Goal: Check status: Check status

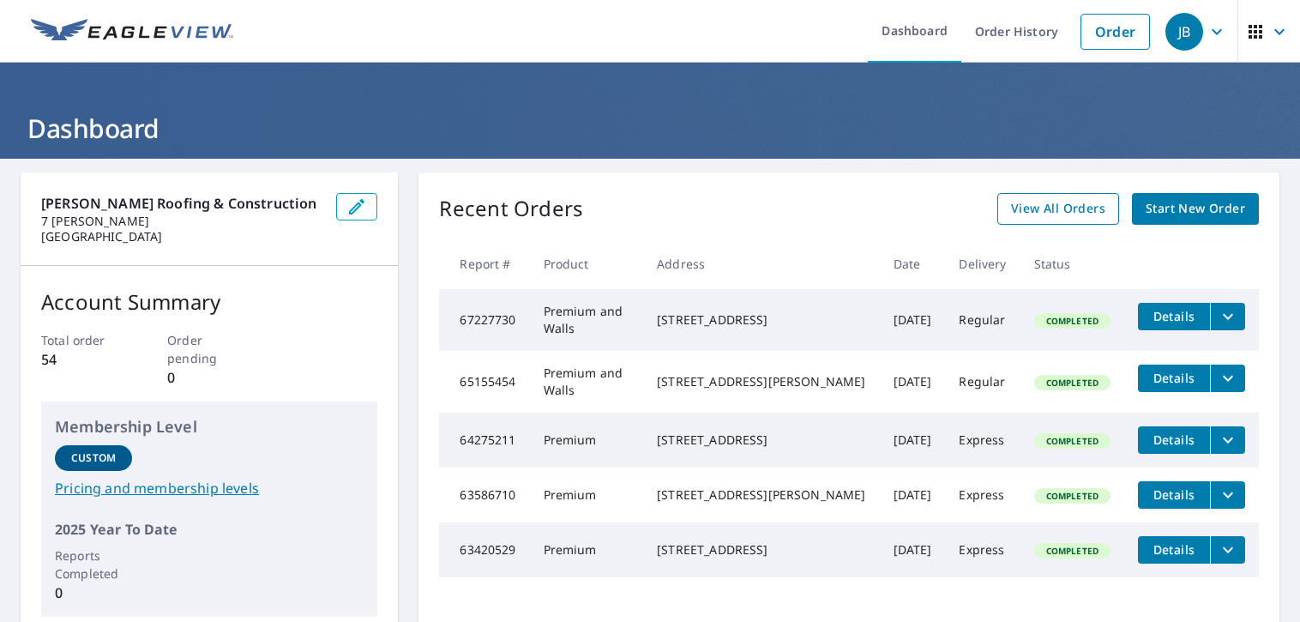
click at [1029, 209] on span "View All Orders" at bounding box center [1058, 208] width 94 height 21
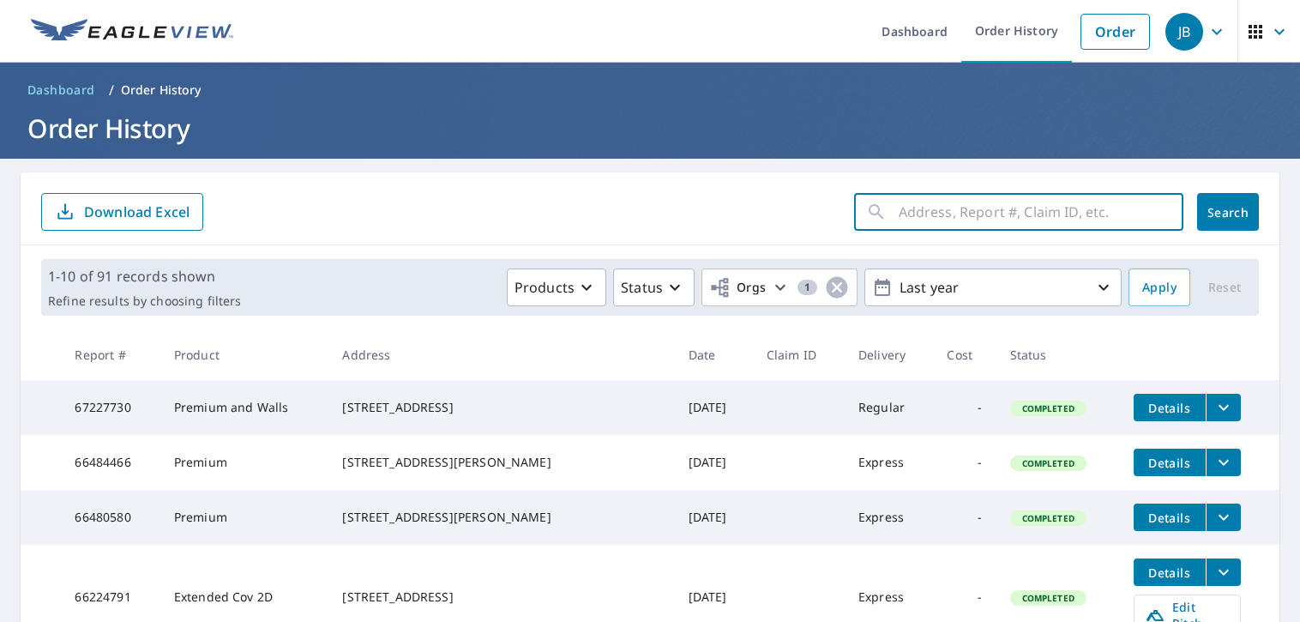
click at [1030, 209] on input "text" at bounding box center [1041, 212] width 285 height 48
type input "1935"
click button "Search" at bounding box center [1228, 212] width 62 height 38
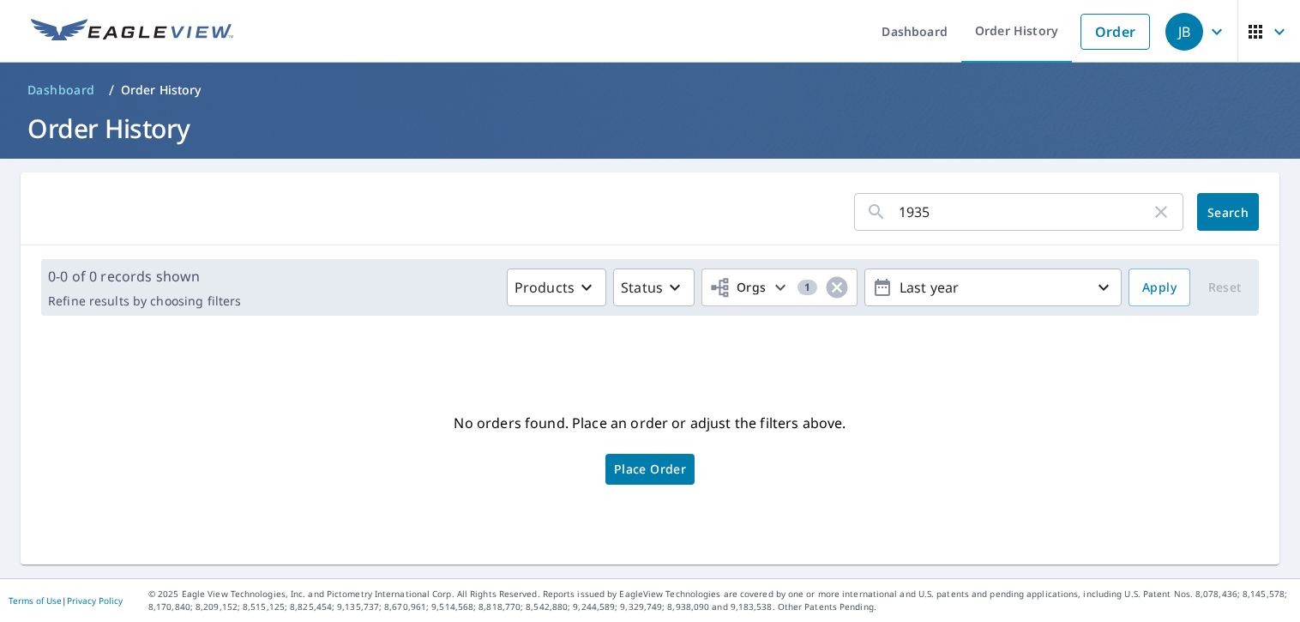
click at [935, 219] on input "1935" at bounding box center [1025, 212] width 252 height 48
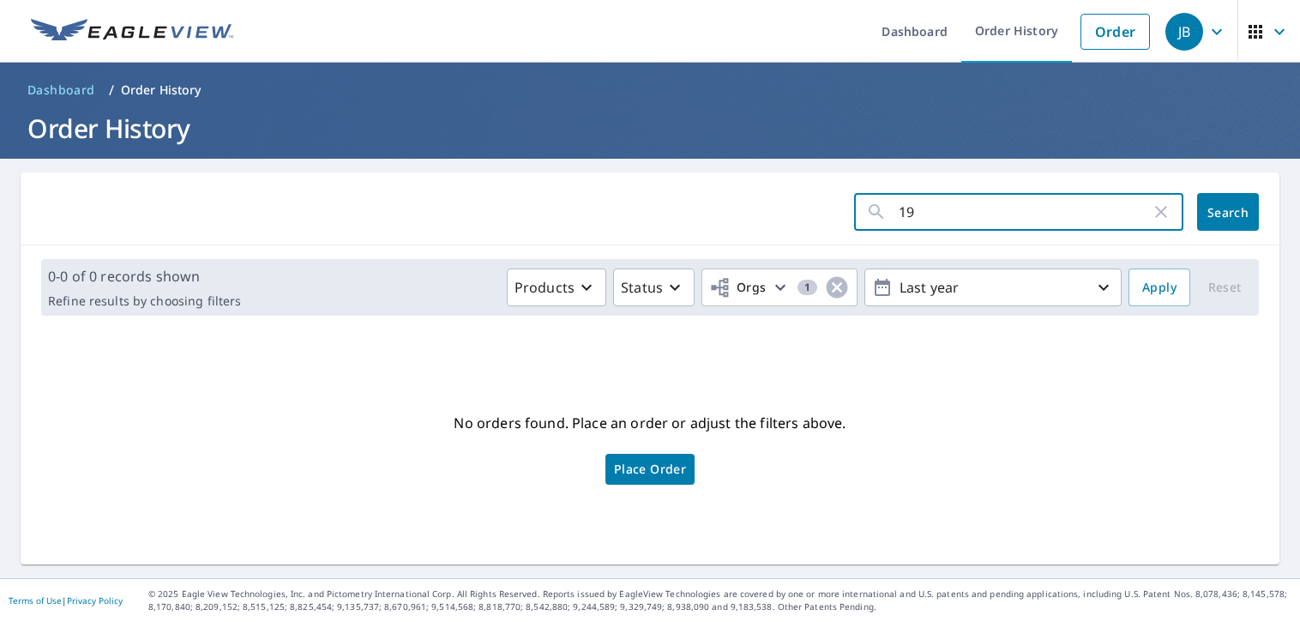
type input "1"
